Goal: Use online tool/utility: Utilize a website feature to perform a specific function

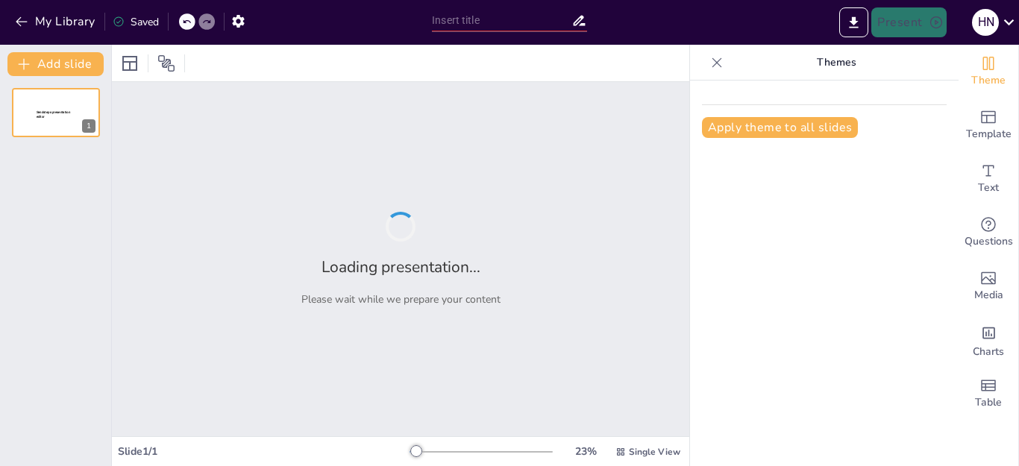
type input "بررسی و تجزیه و تحلیل نمایش بیش از حد لثه (EGD) و روش‌های درمانی آن"
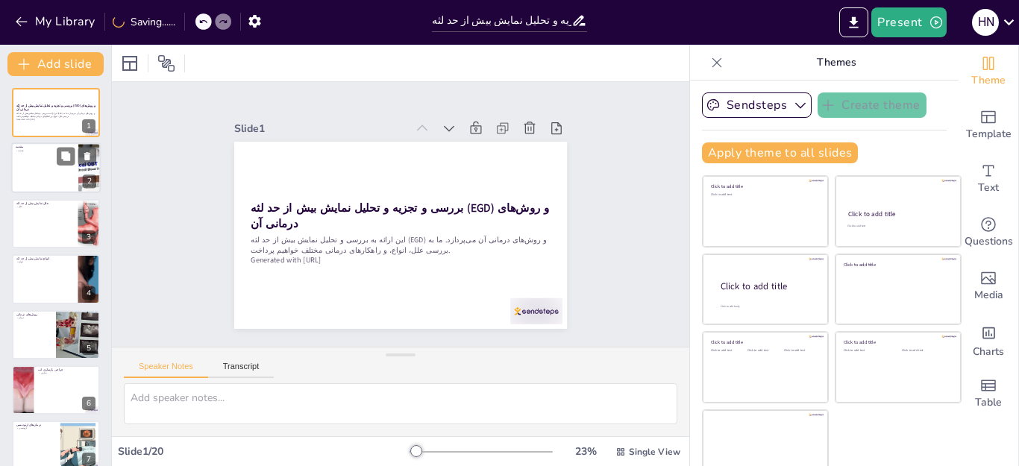
checkbox input "true"
click at [74, 178] on div at bounding box center [56, 168] width 90 height 51
type textarea "مقدمه به ما کمک می‌کند تا درک بهتری از موضوع اصلی ارائه پیدا کنیم. نمایش بیش از…"
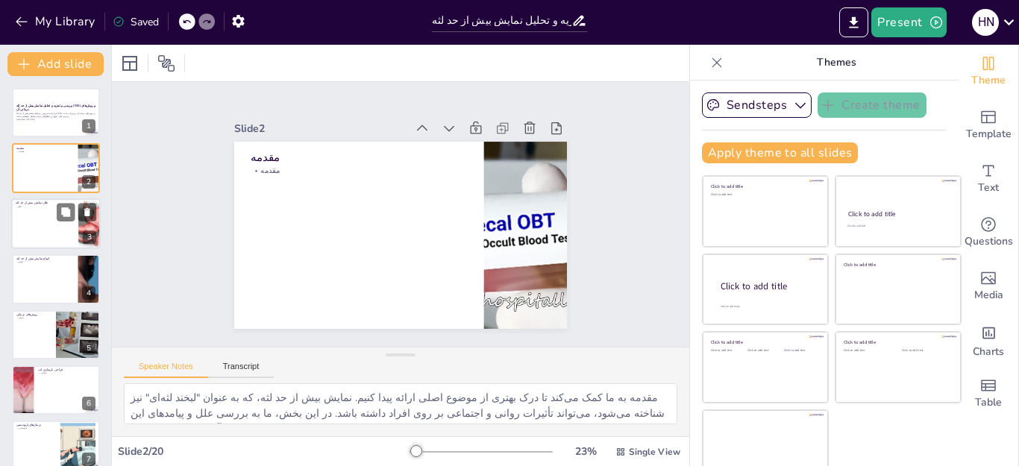
checkbox input "true"
click at [51, 230] on div at bounding box center [56, 224] width 90 height 51
type textarea "درک علل نمایش بیش از حد لثه می‌تواند به ما کمک کند تا درمان‌های مؤثرتری را در ن…"
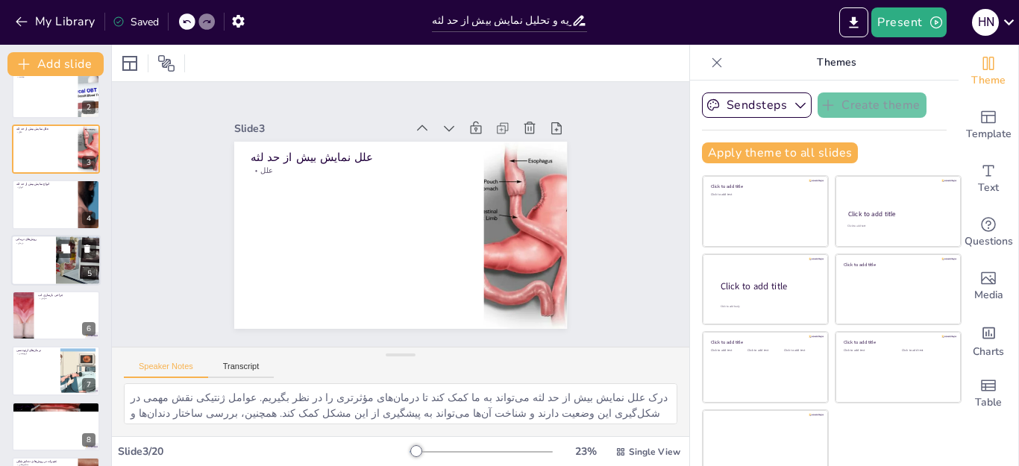
checkbox input "true"
click at [51, 258] on div at bounding box center [56, 260] width 90 height 51
type textarea "انتخاب روش‌های درمانی مناسب برای نمایش بیش از حد لثه بسیار مهم است. هر یک از ای…"
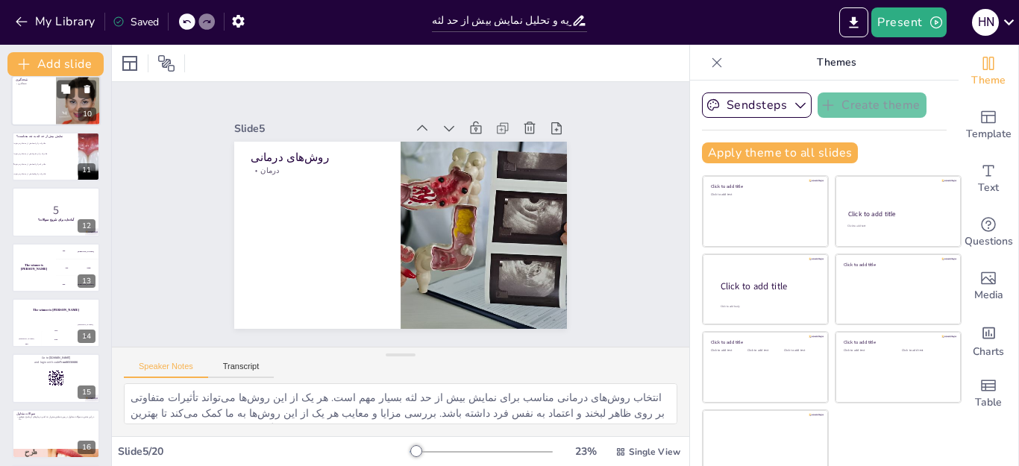
checkbox input "true"
click at [43, 113] on div at bounding box center [56, 101] width 90 height 51
type textarea "نتیجه‌گیری از این ارائه به ما کمک می‌کند تا اهمیت درمان نمایش بیش از حد لثه را …"
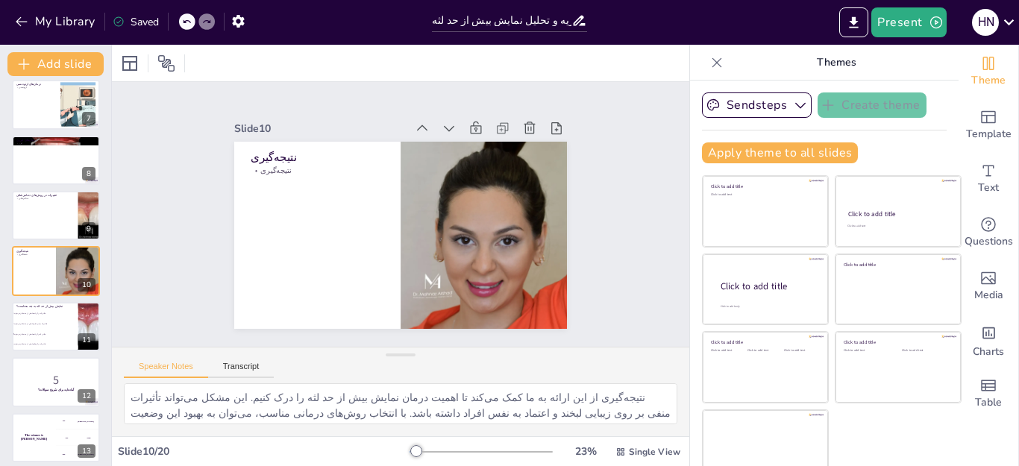
checkbox input "true"
